Goal: Transaction & Acquisition: Purchase product/service

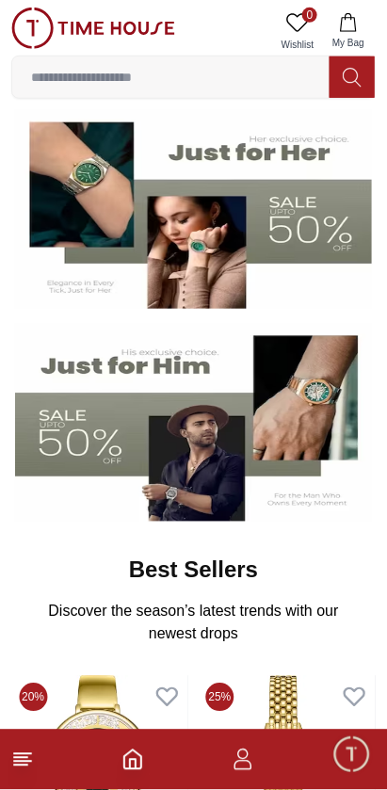
scroll to position [156, 0]
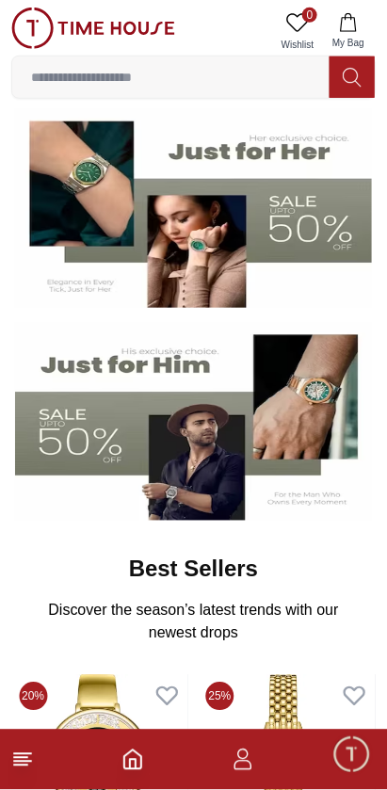
click at [235, 79] on input at bounding box center [170, 77] width 317 height 38
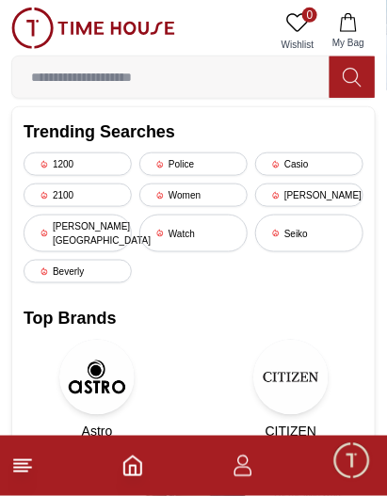
click at [207, 159] on div "Police" at bounding box center [193, 165] width 108 height 24
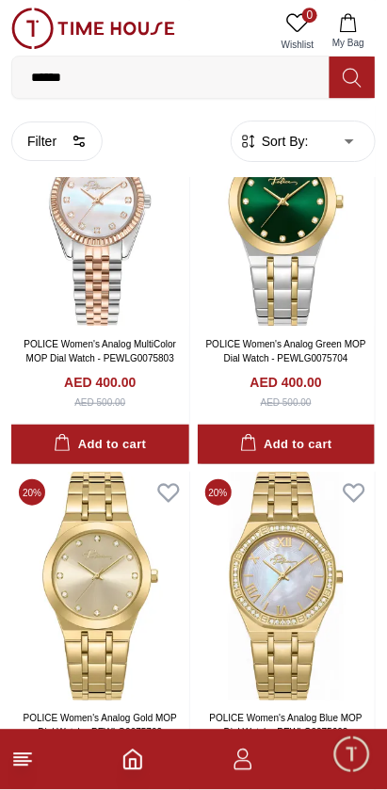
scroll to position [1630, 0]
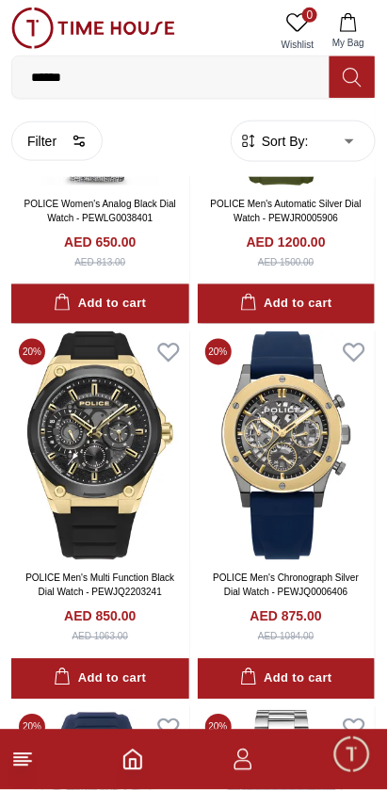
click at [49, 574] on link "POLICE Men's Multi Function Black Dial Watch - PEWJQ2203241" at bounding box center [99, 586] width 149 height 24
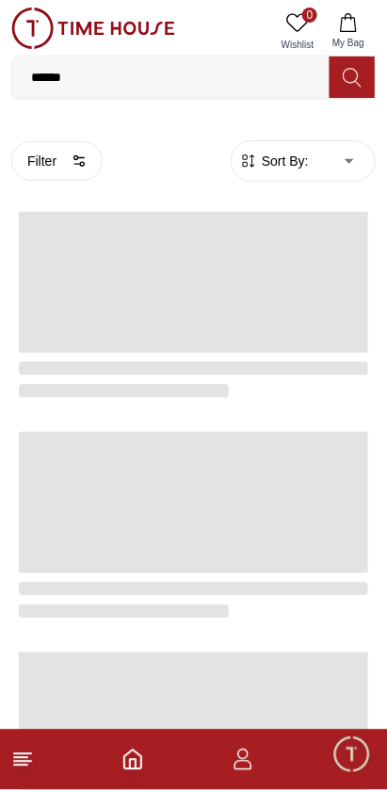
scroll to position [2944, 0]
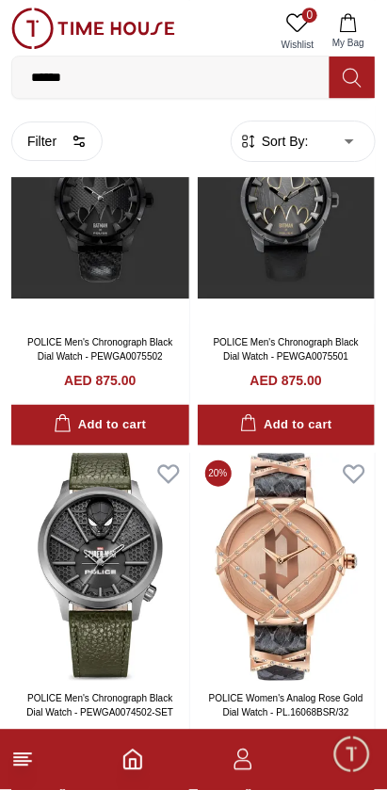
scroll to position [6481, 0]
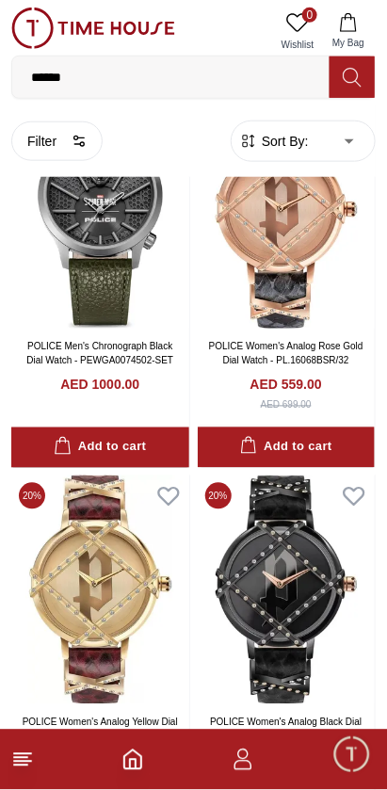
click at [49, 490] on img at bounding box center [100, 590] width 178 height 229
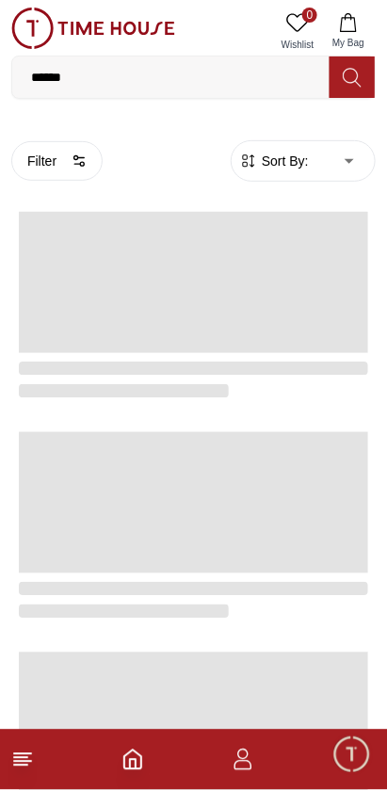
scroll to position [3156, 0]
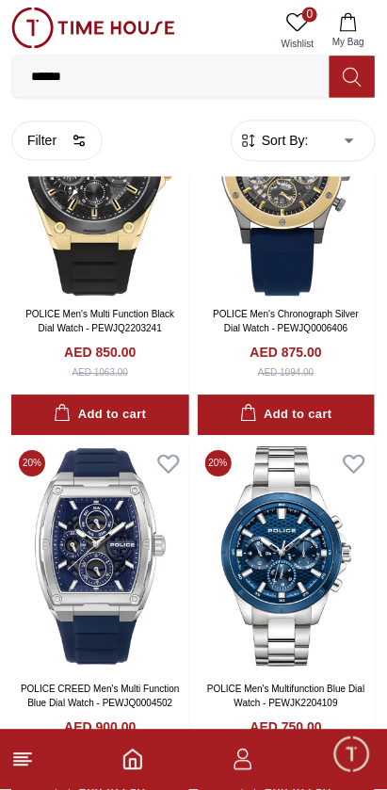
scroll to position [3292, 0]
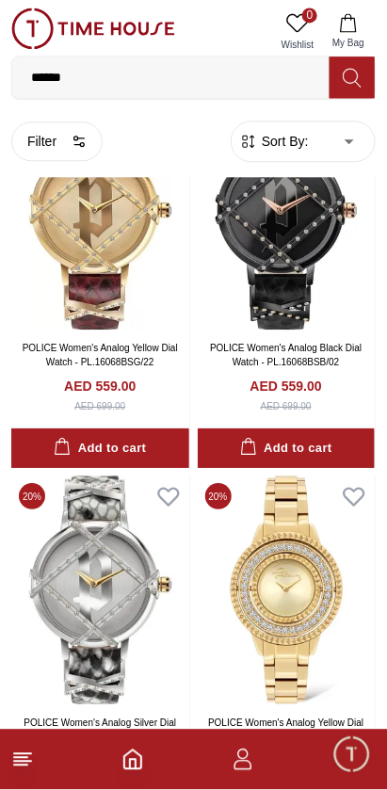
click at [311, 752] on div "AED 559.00 AED 699.00" at bounding box center [286, 770] width 163 height 37
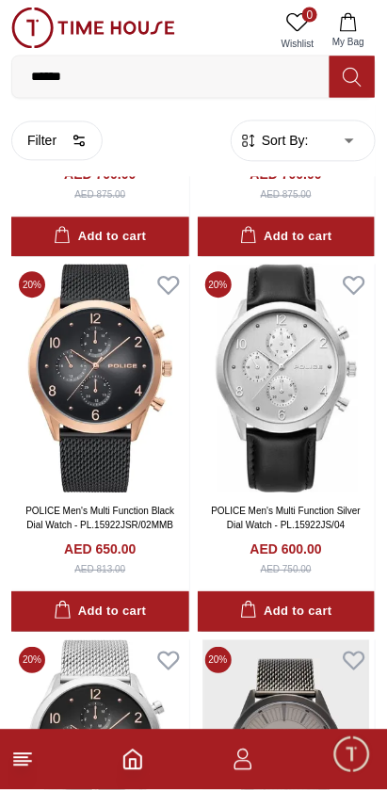
scroll to position [8630, 0]
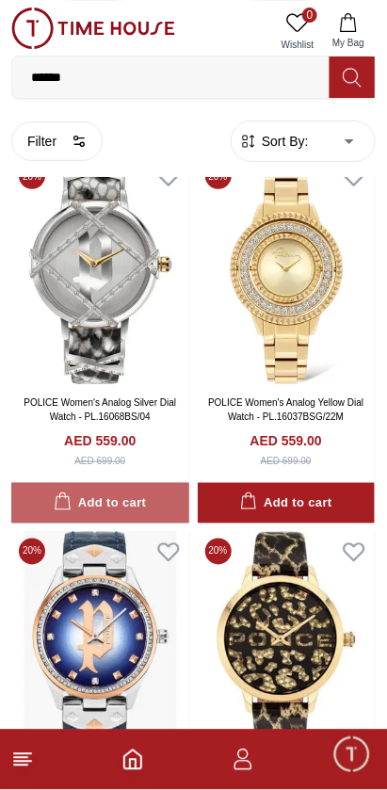
scroll to position [3292, 0]
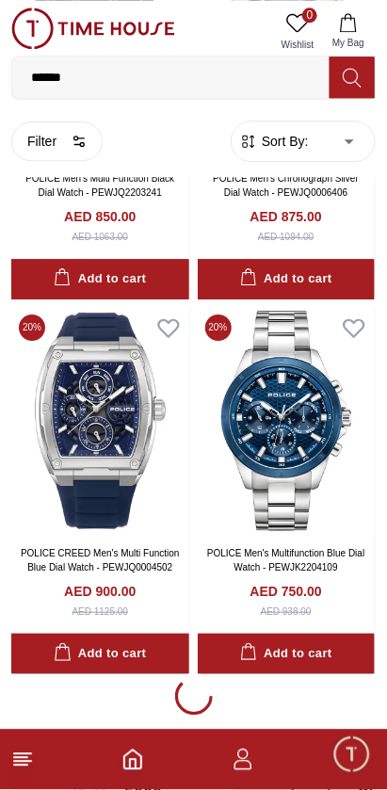
scroll to position [1519, 0]
